Goal: Navigation & Orientation: Go to known website

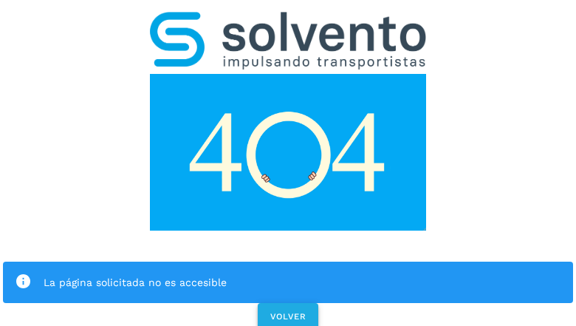
click at [287, 311] on span "VOLVER" at bounding box center [288, 316] width 37 height 10
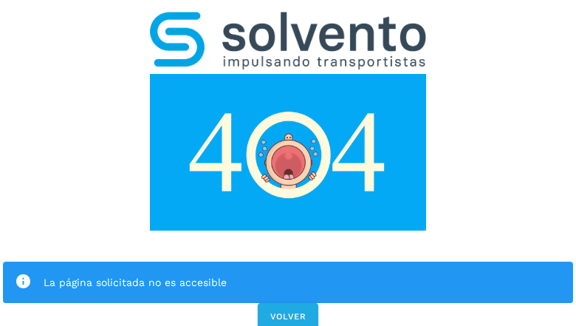
click at [288, 162] on div "La página solicitada no es accesible VOLVER" at bounding box center [288, 166] width 576 height 332
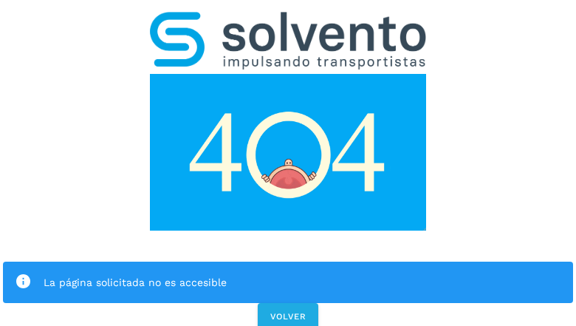
click at [288, 162] on div "La página solicitada no es accesible VOLVER" at bounding box center [288, 166] width 576 height 332
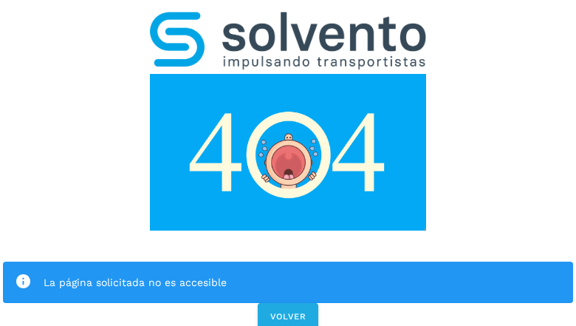
click at [288, 162] on div "La página solicitada no es accesible VOLVER" at bounding box center [288, 166] width 576 height 332
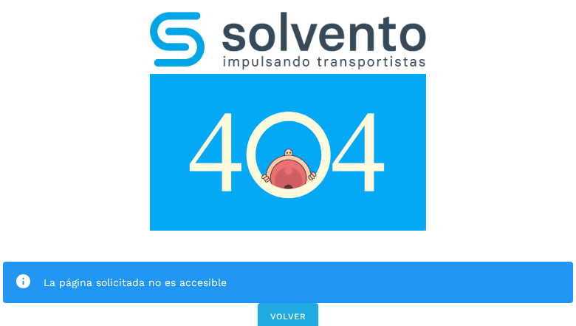
click at [288, 261] on div "La página solicitada no es accesible" at bounding box center [288, 281] width 570 height 41
click at [288, 74] on img at bounding box center [288, 152] width 276 height 157
click at [288, 19] on img at bounding box center [288, 41] width 276 height 58
click at [288, 74] on img at bounding box center [288, 152] width 276 height 157
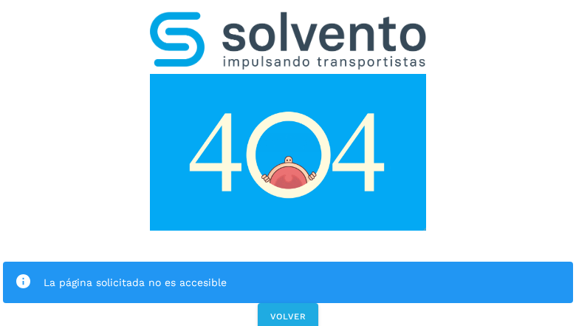
click at [288, 273] on div "La página solicitada no es accesible" at bounding box center [303, 282] width 518 height 18
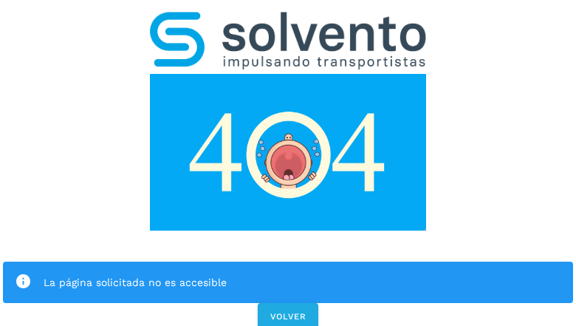
click at [23, 273] on icon at bounding box center [23, 281] width 17 height 17
click at [302, 273] on div "La página solicitada no es accesible" at bounding box center [303, 282] width 518 height 18
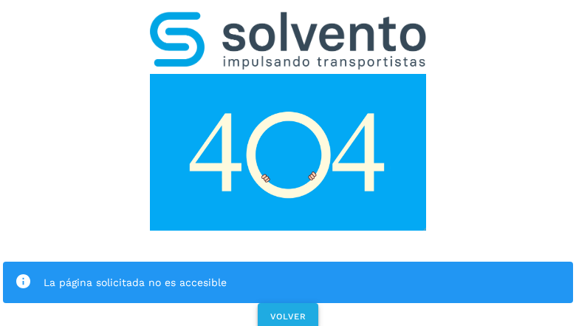
click at [288, 311] on span "VOLVER" at bounding box center [288, 316] width 37 height 10
